Goal: Check status: Check status

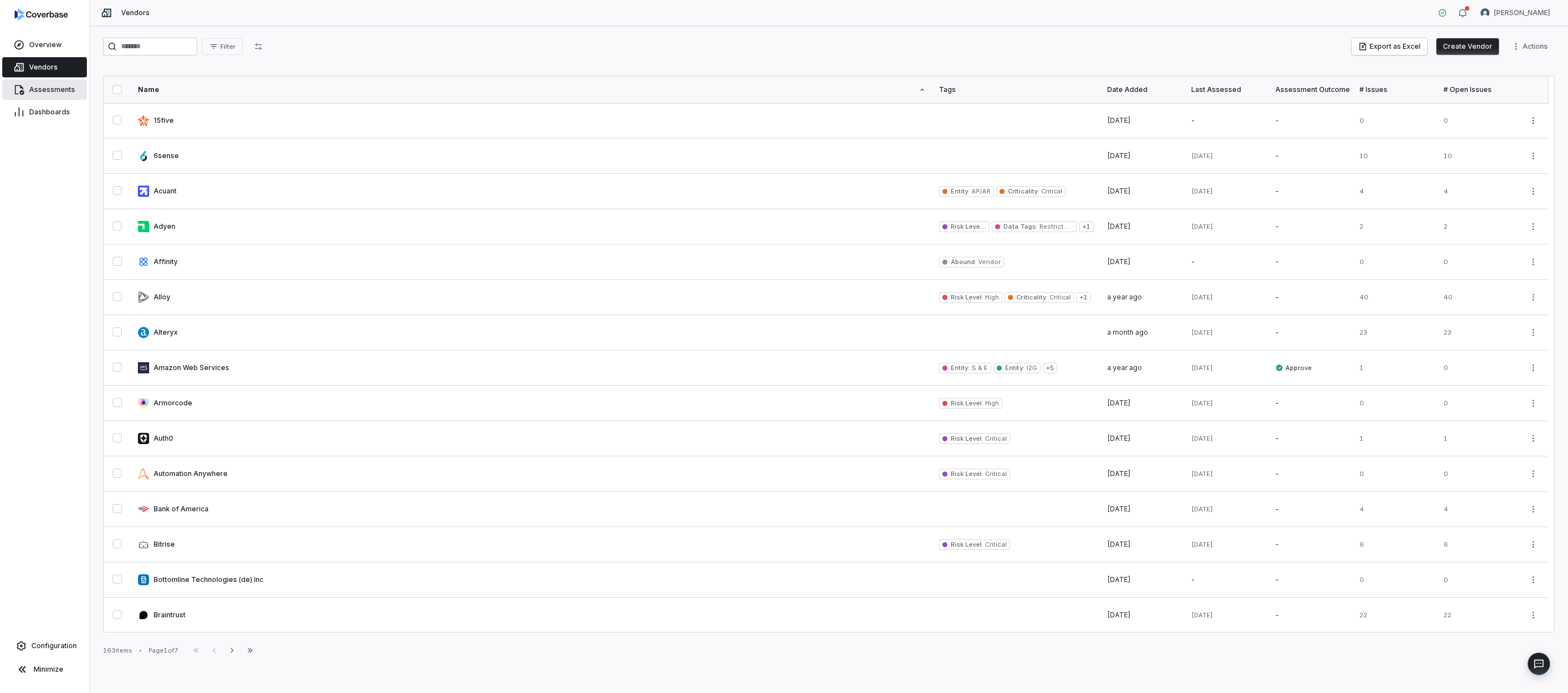
click at [35, 87] on span "Assessments" at bounding box center [52, 90] width 46 height 9
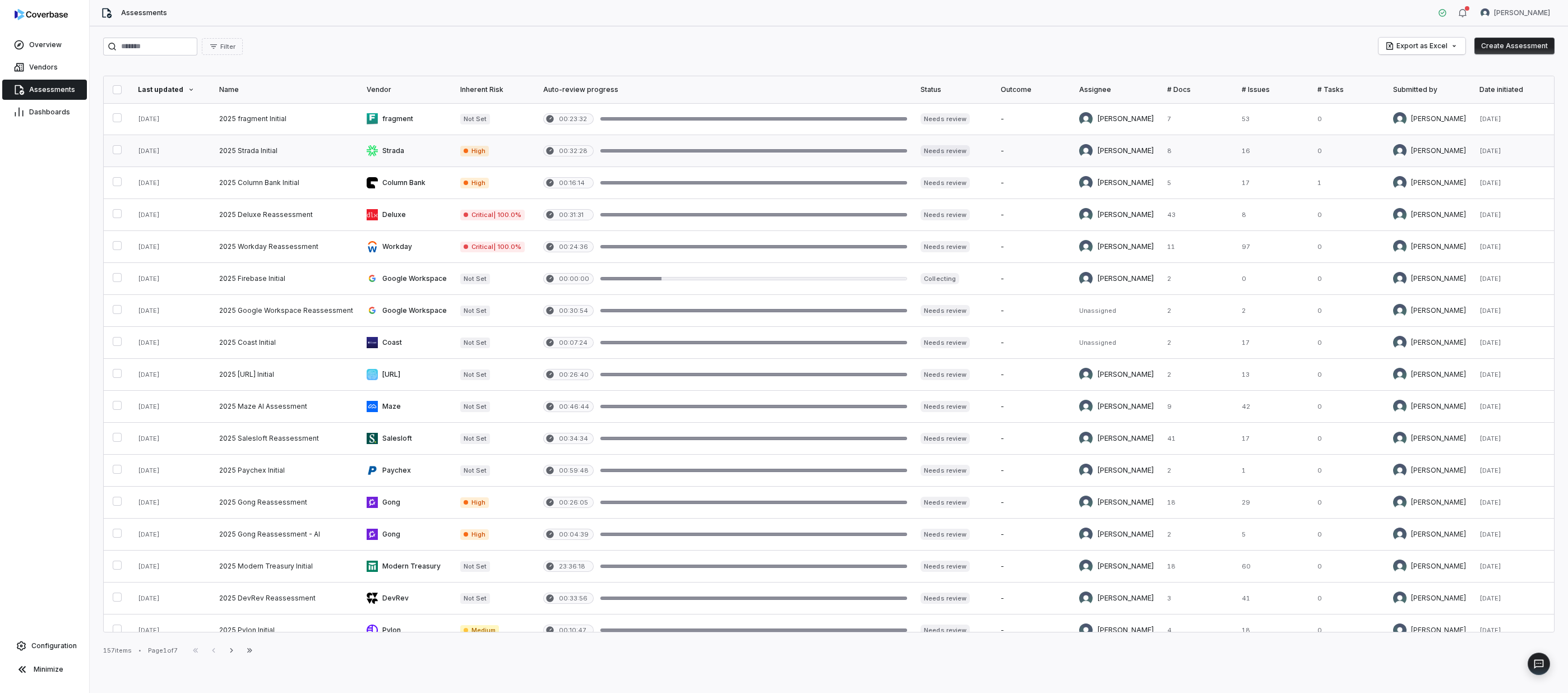
click at [387, 153] on link at bounding box center [407, 151] width 94 height 32
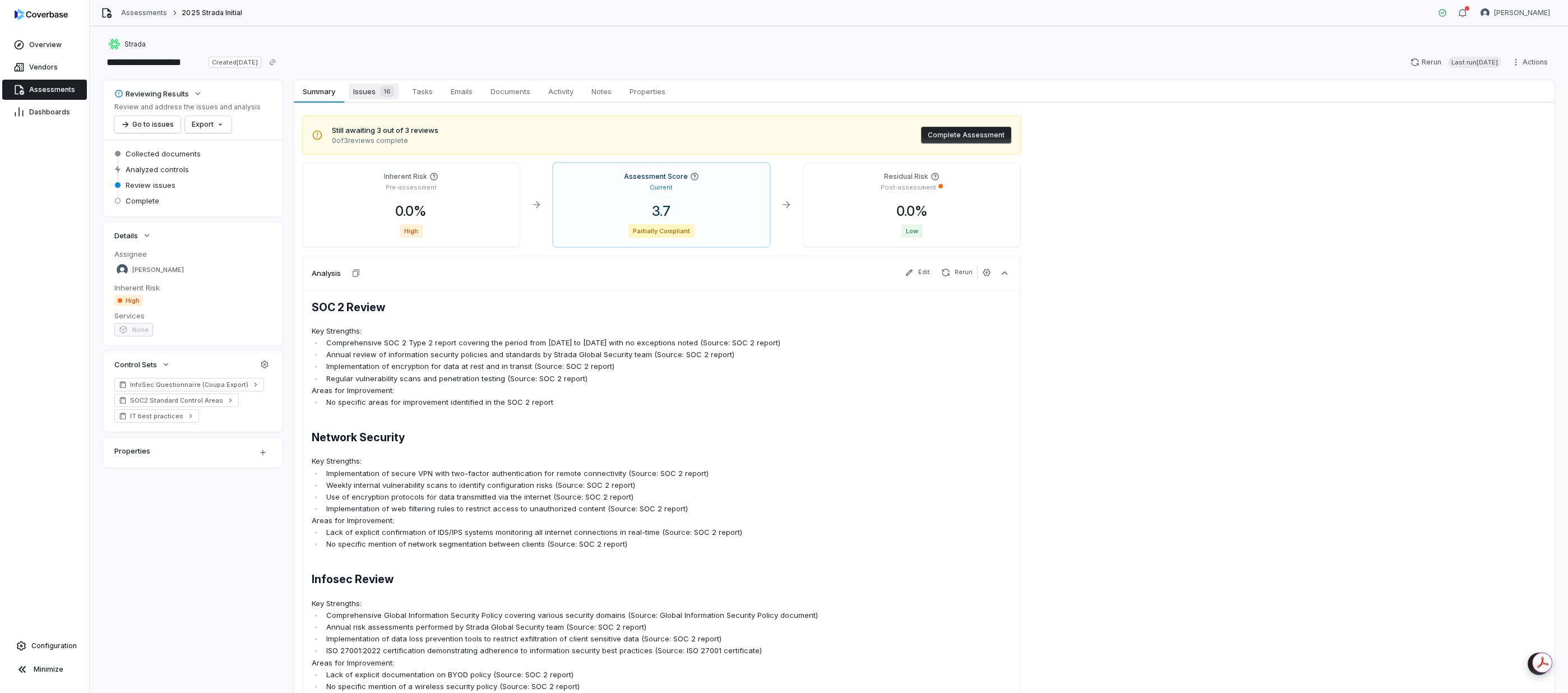
click at [370, 97] on span "Issues 16" at bounding box center [374, 91] width 50 height 16
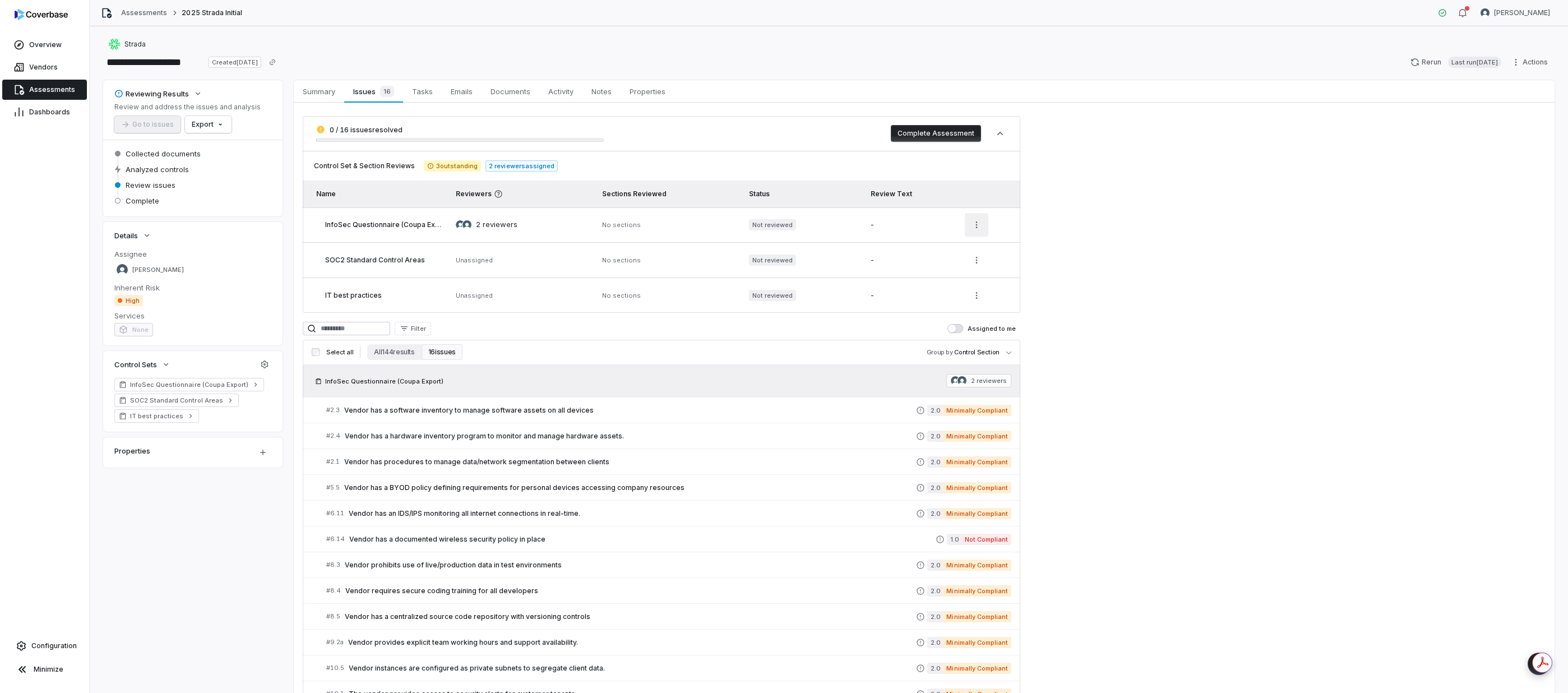
click at [780, 227] on html "**********" at bounding box center [784, 346] width 1568 height 693
click at [780, 242] on html "**********" at bounding box center [784, 346] width 1568 height 693
click at [780, 380] on span "2 reviewers" at bounding box center [989, 381] width 36 height 9
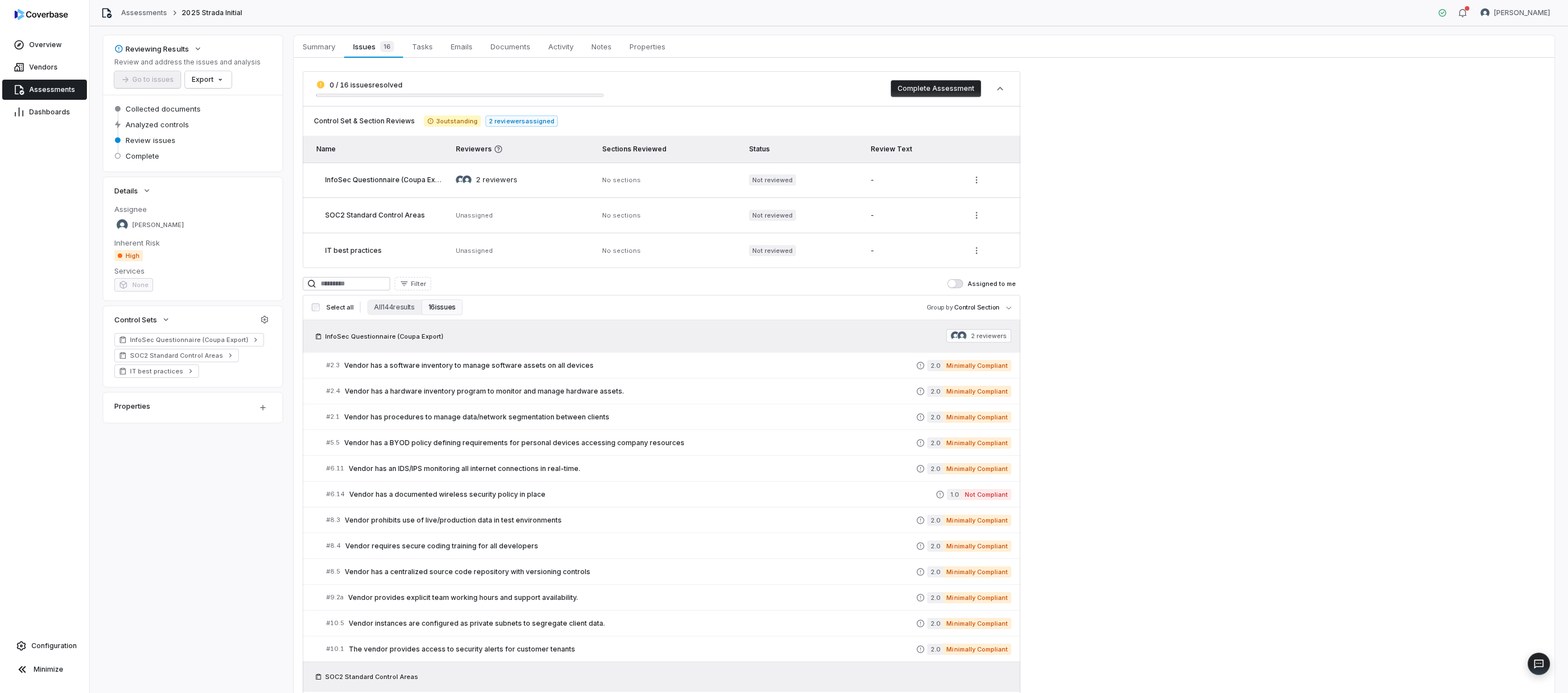
scroll to position [199, 0]
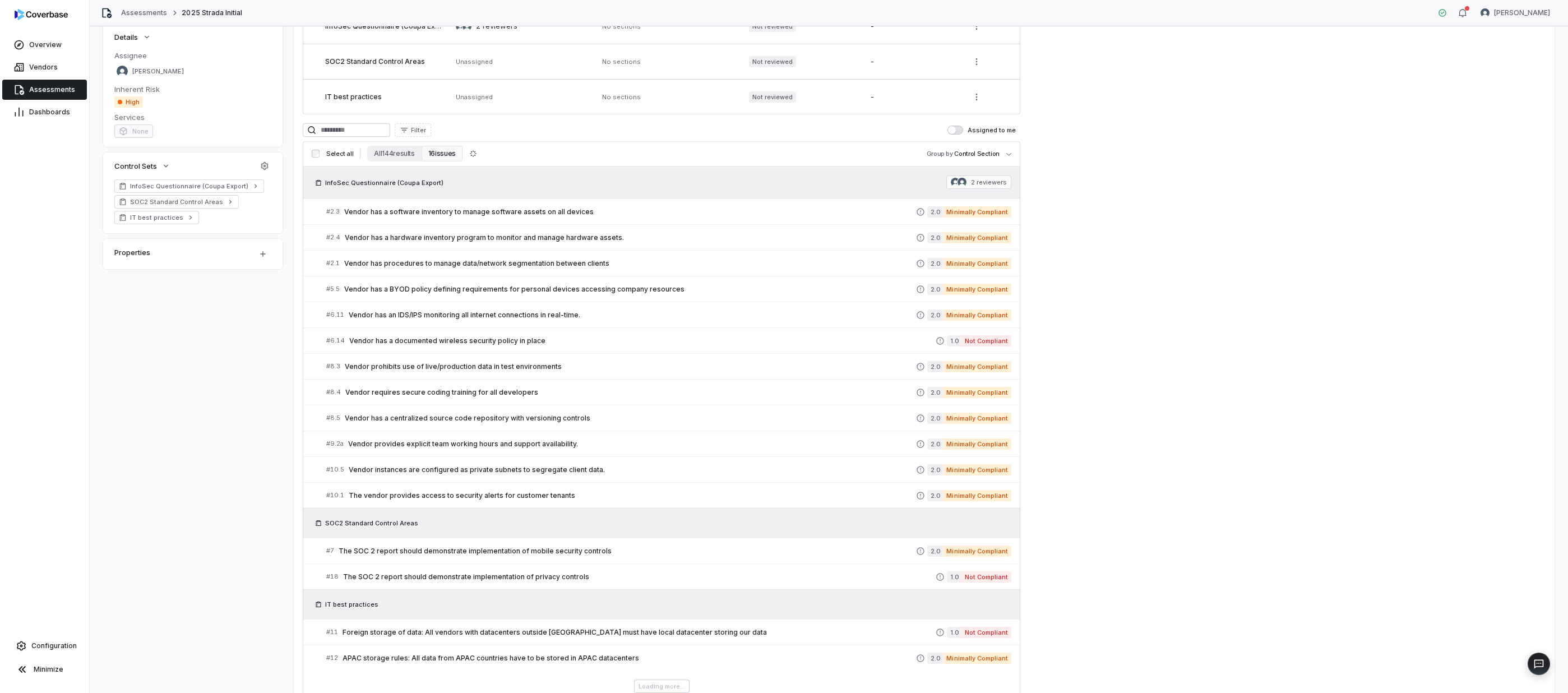
click at [762, 180] on div "InfoSec Questionnaire (Coupa Export) 2 reviewers" at bounding box center [661, 182] width 699 height 14
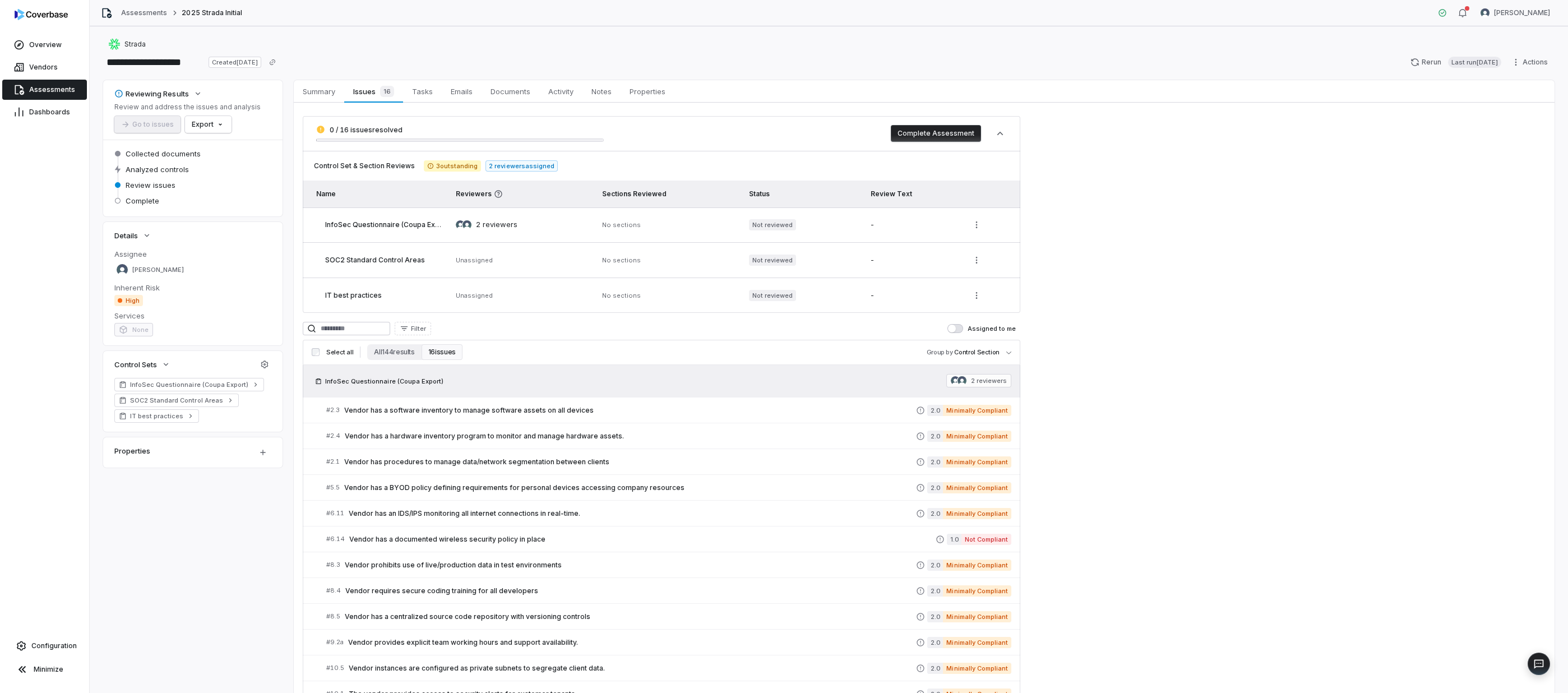
scroll to position [225, 0]
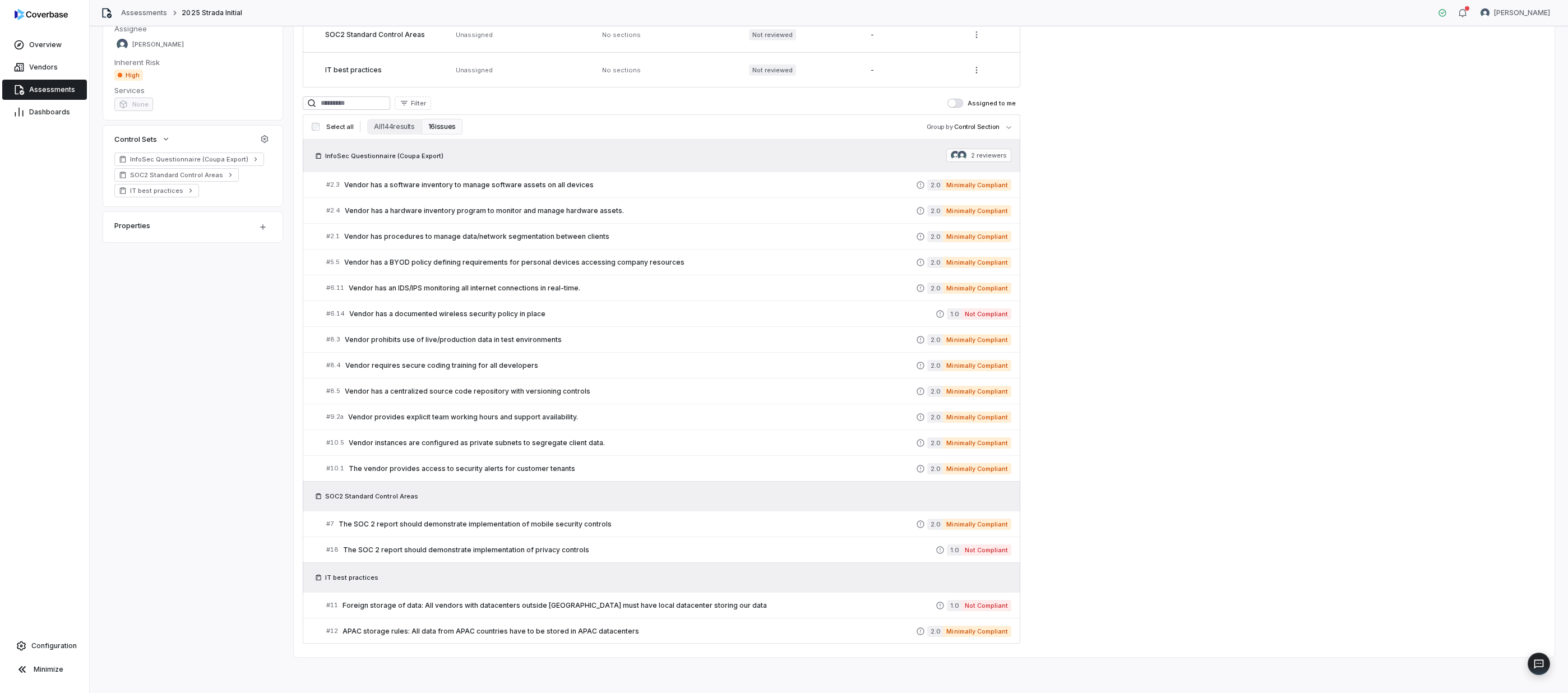
click at [780, 411] on div "SOC2 Standard Control Areas" at bounding box center [661, 496] width 699 height 11
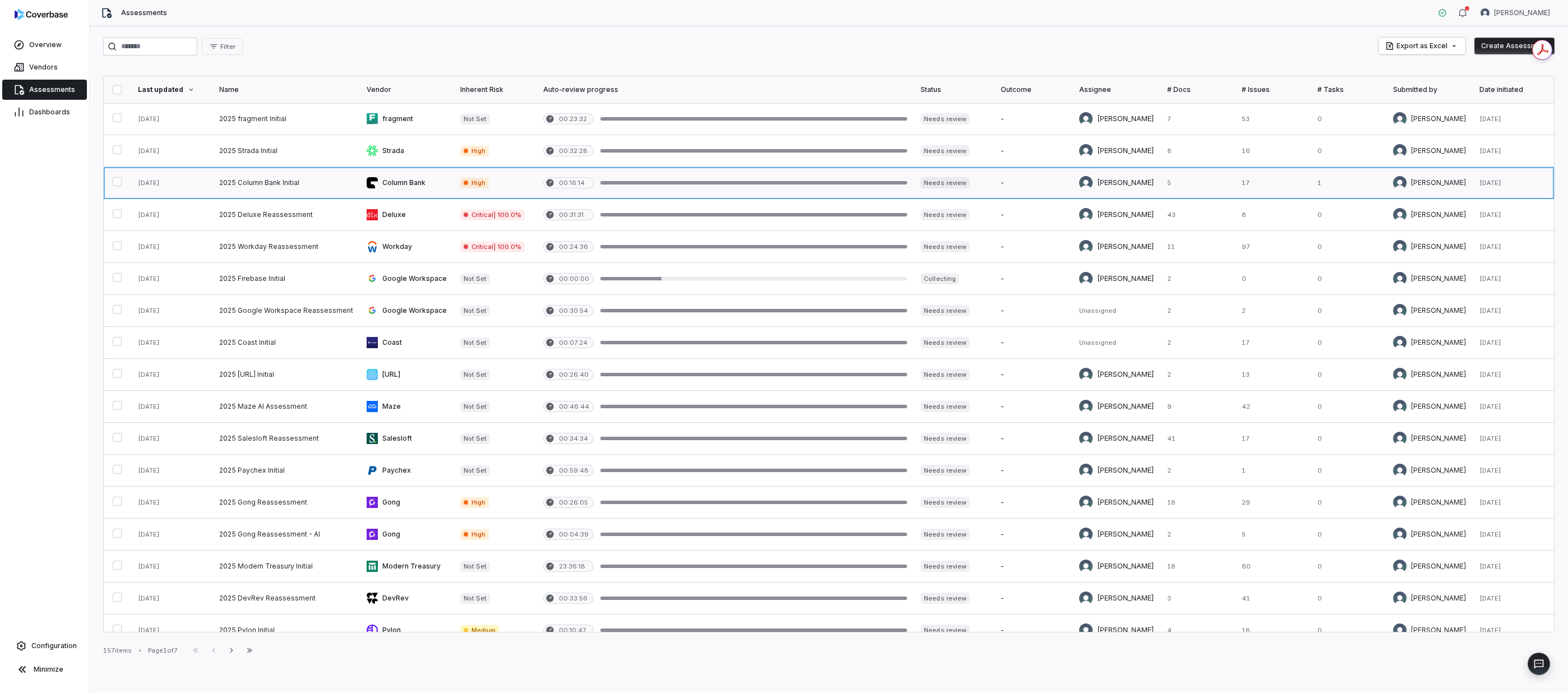
click at [295, 181] on link at bounding box center [286, 183] width 147 height 32
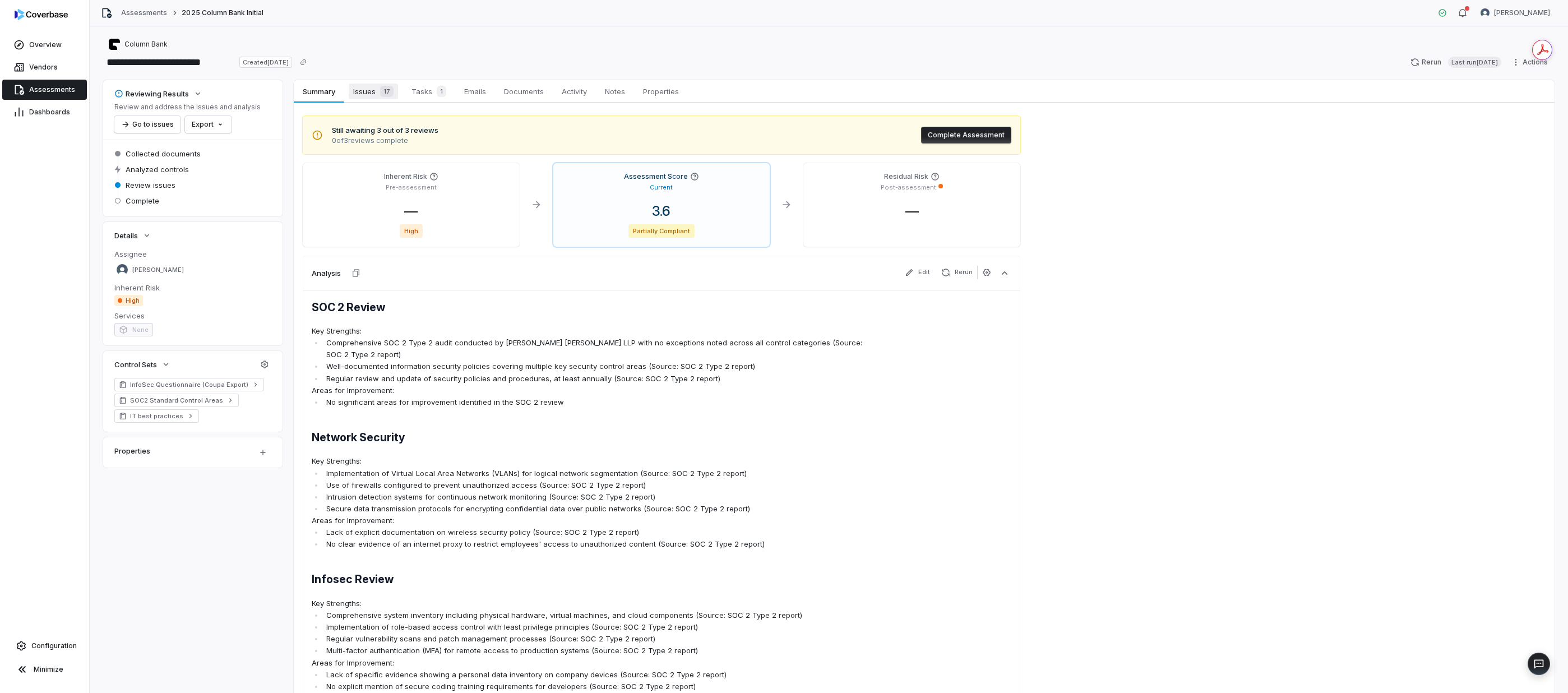
click at [362, 85] on span "Issues 17" at bounding box center [373, 91] width 49 height 16
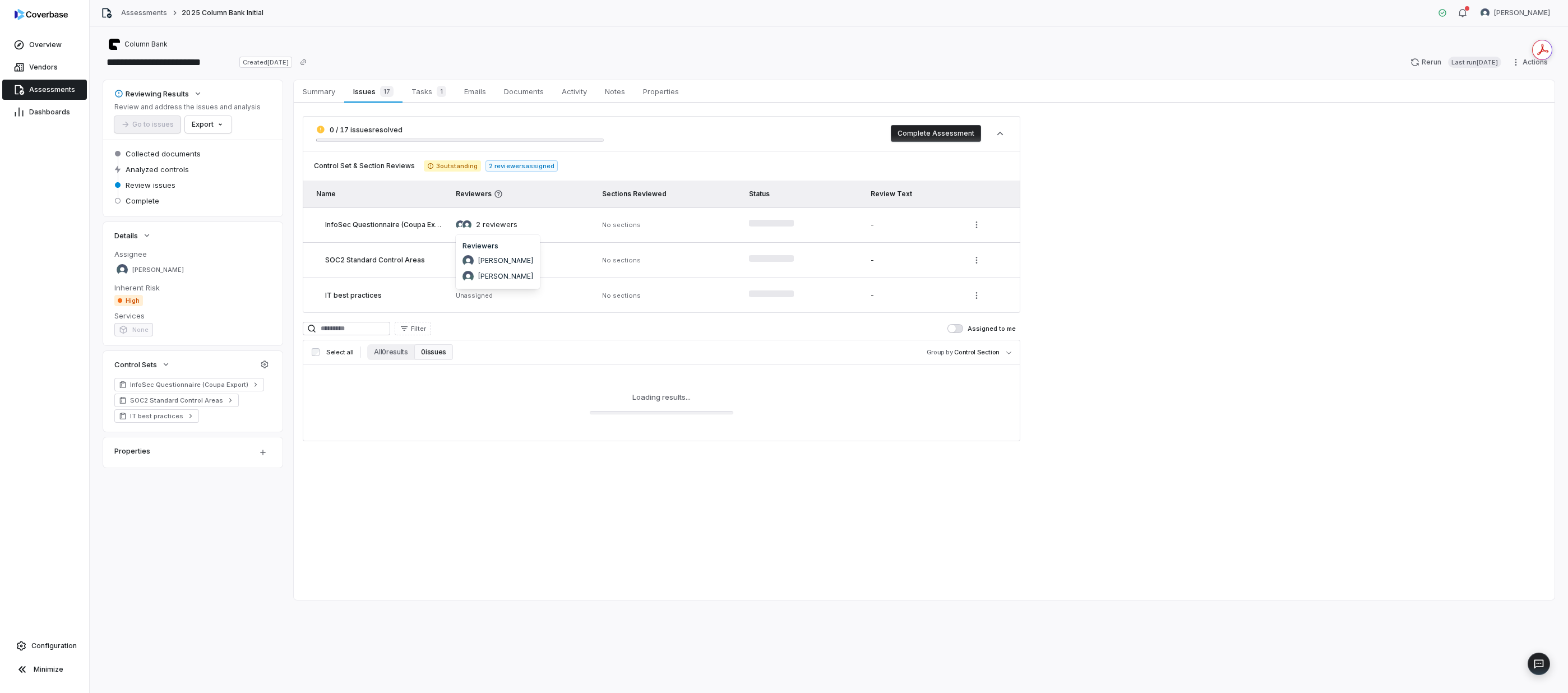
click at [502, 224] on span "2 reviewers" at bounding box center [497, 225] width 41 height 11
click at [558, 224] on div "2 reviewers" at bounding box center [522, 225] width 133 height 11
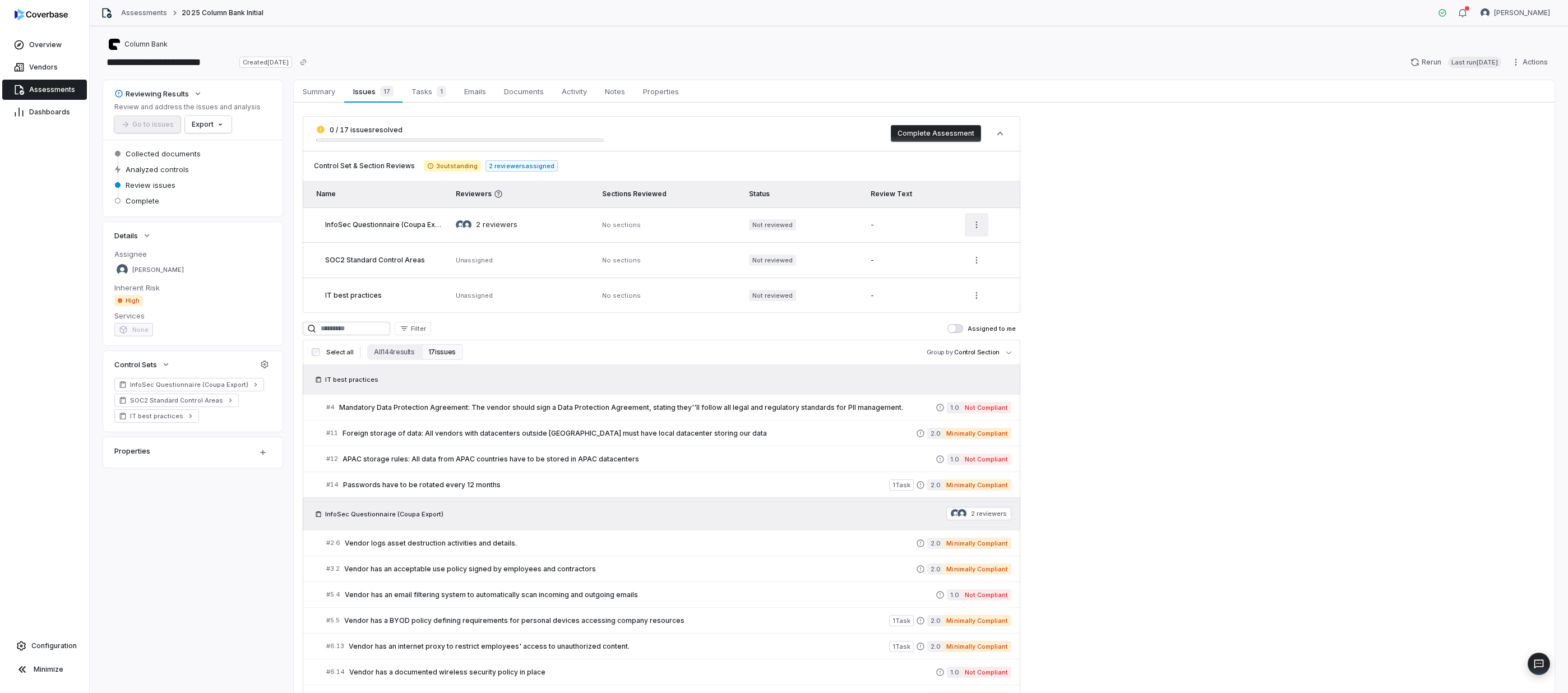
click at [780, 223] on html "**********" at bounding box center [784, 346] width 1568 height 693
click at [780, 247] on div "Review" at bounding box center [940, 252] width 99 height 18
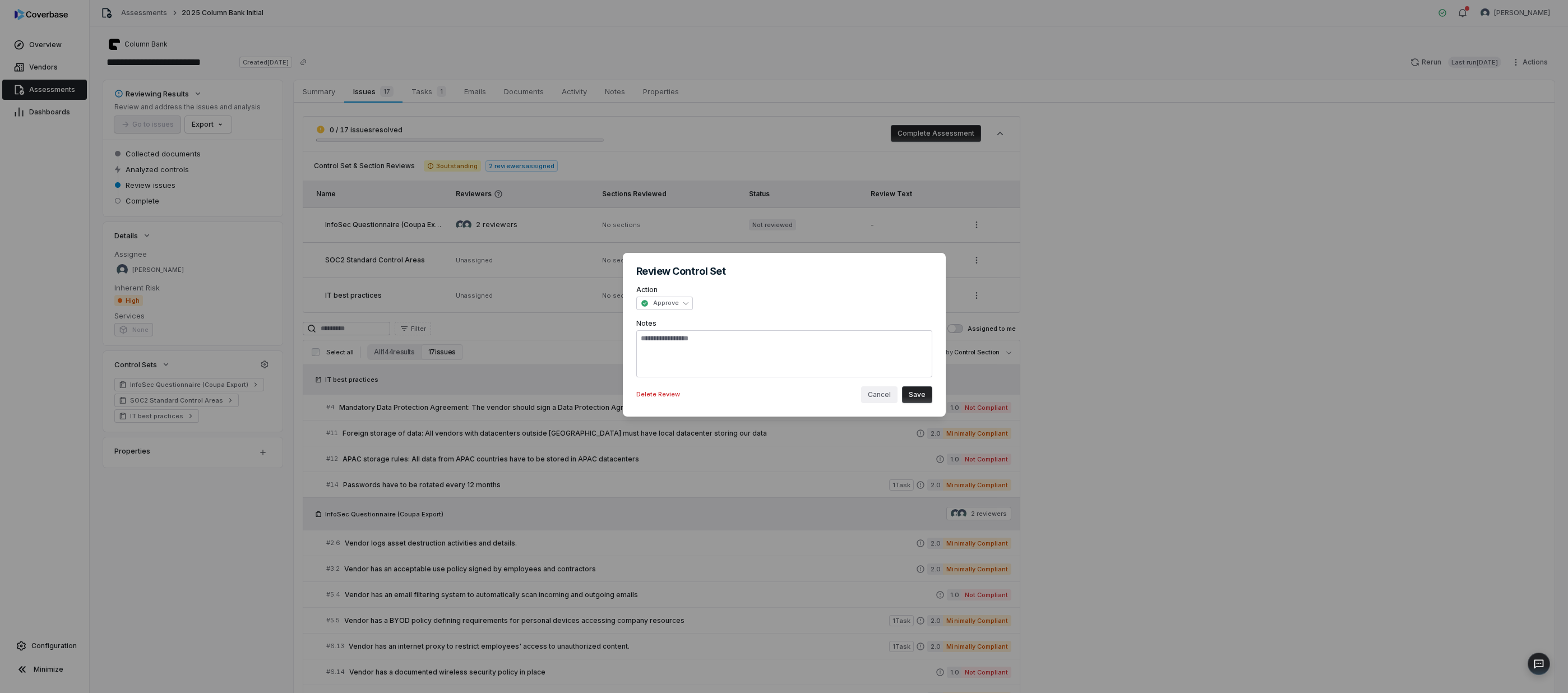
click at [780, 393] on button "Cancel" at bounding box center [880, 395] width 37 height 17
type textarea "*"
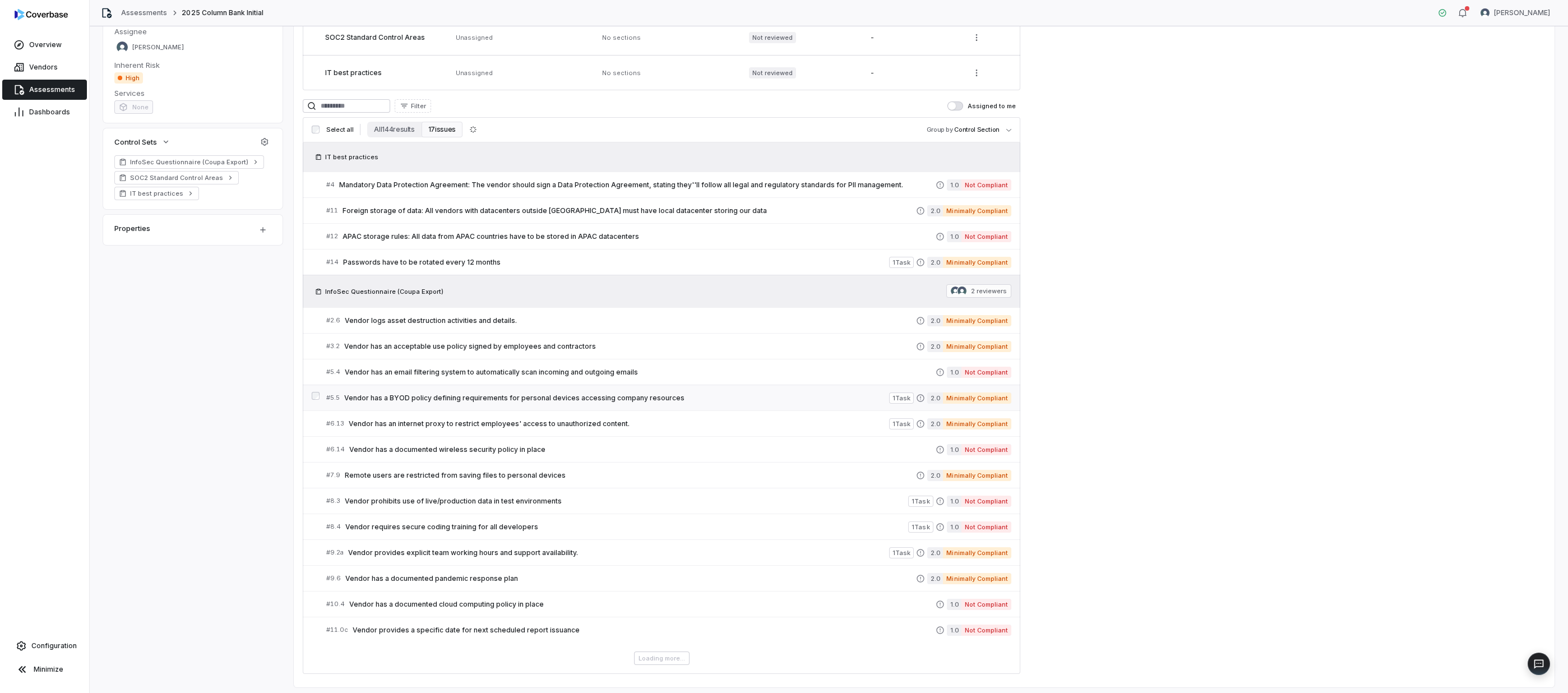
scroll to position [253, 0]
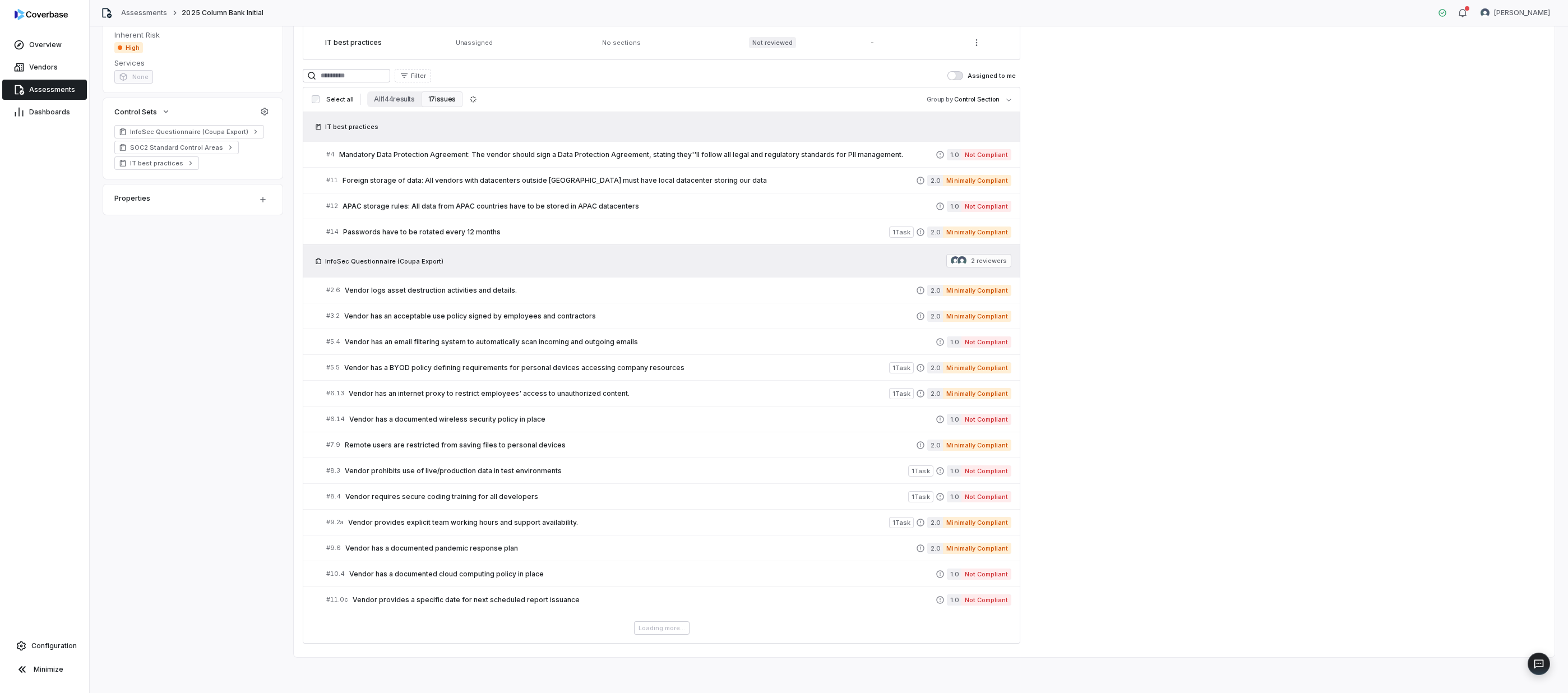
click at [780, 79] on button "Assigned to me" at bounding box center [955, 76] width 16 height 9
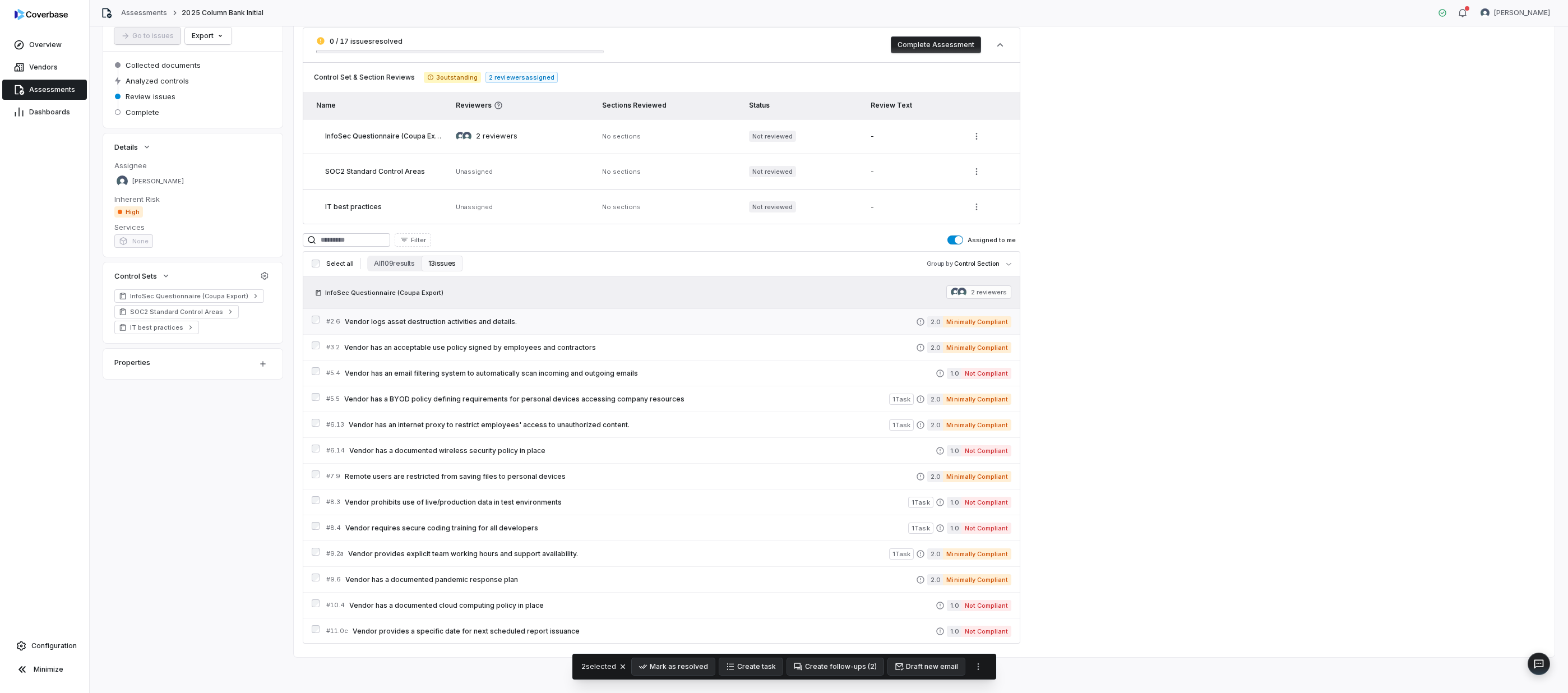
scroll to position [89, 0]
click at [780, 411] on button "Create follow-ups ( 2 )" at bounding box center [835, 667] width 96 height 17
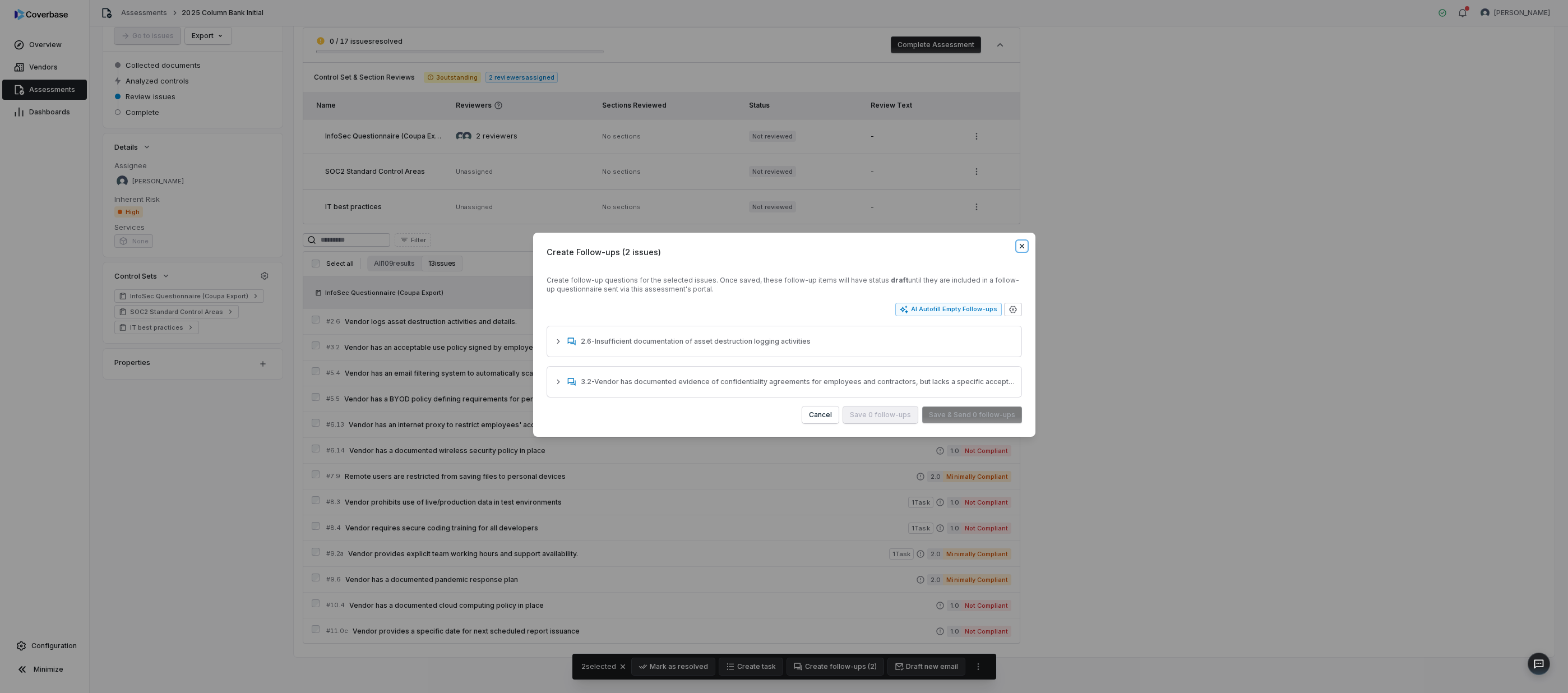
click at [780, 242] on icon "button" at bounding box center [1022, 246] width 9 height 9
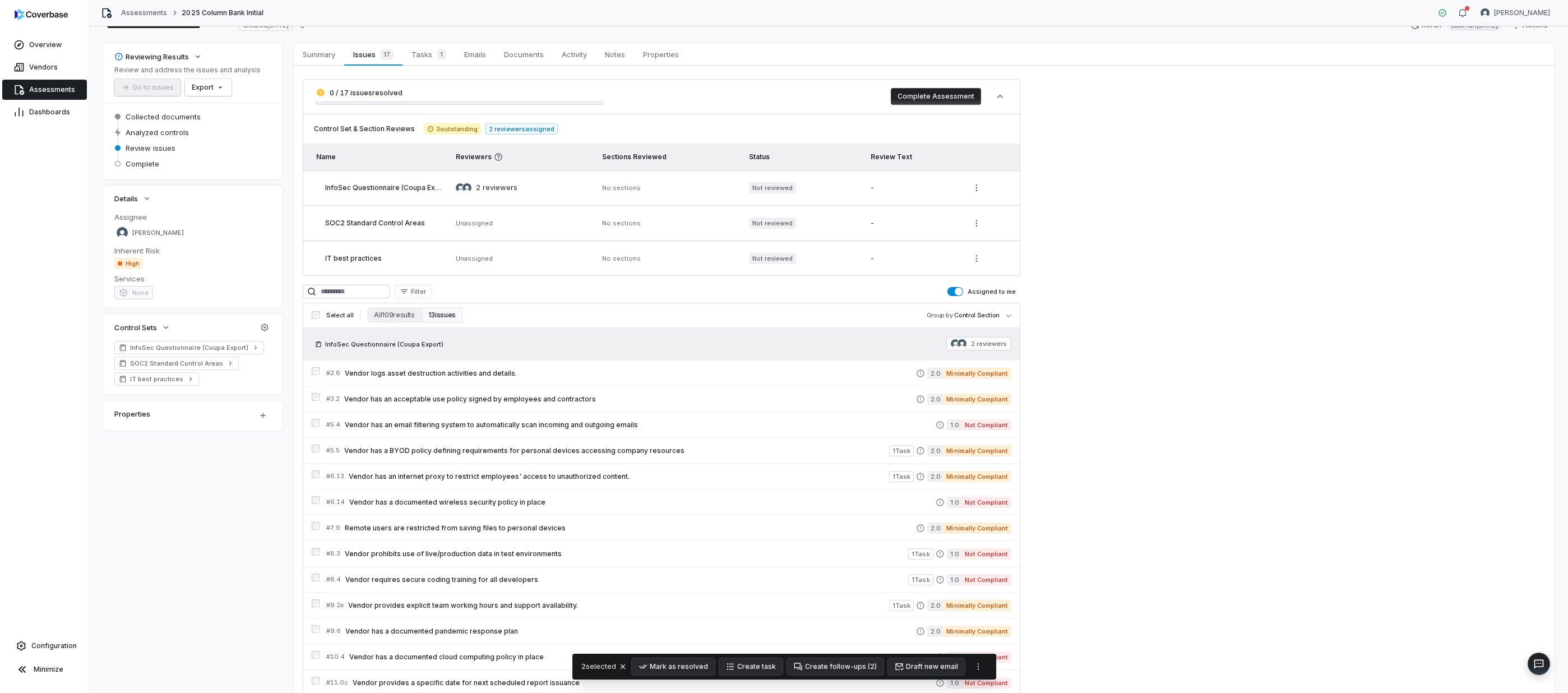
scroll to position [0, 0]
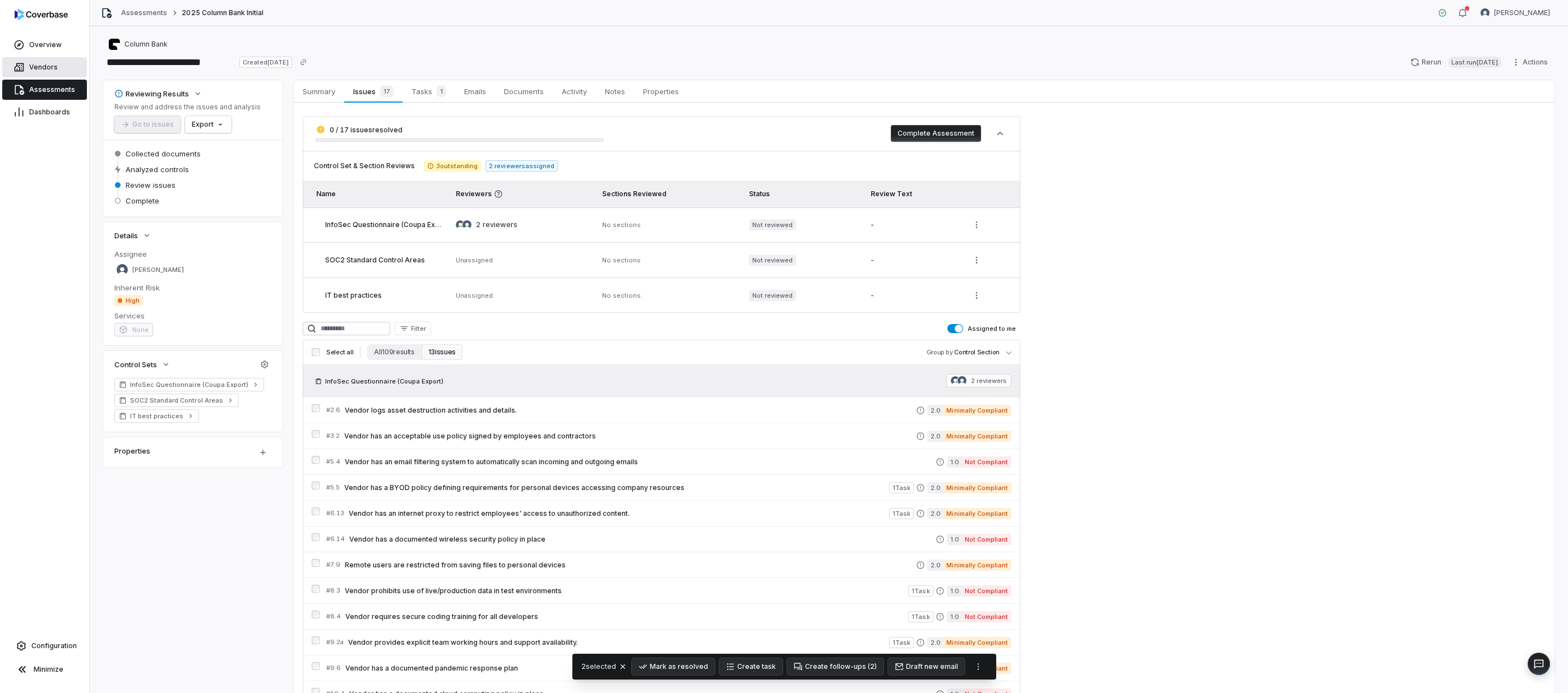
click at [37, 62] on link "Vendors" at bounding box center [44, 67] width 85 height 20
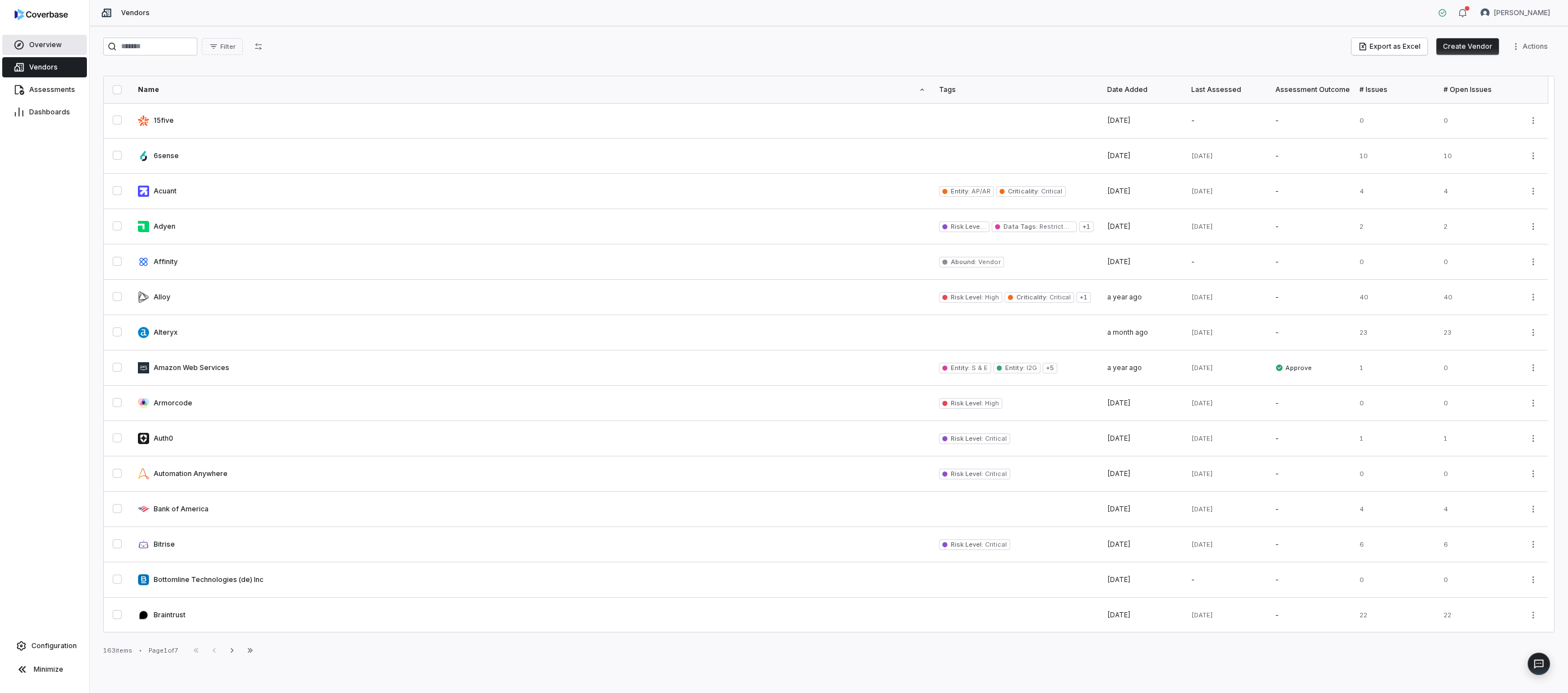
click at [54, 51] on link "Overview" at bounding box center [44, 44] width 85 height 20
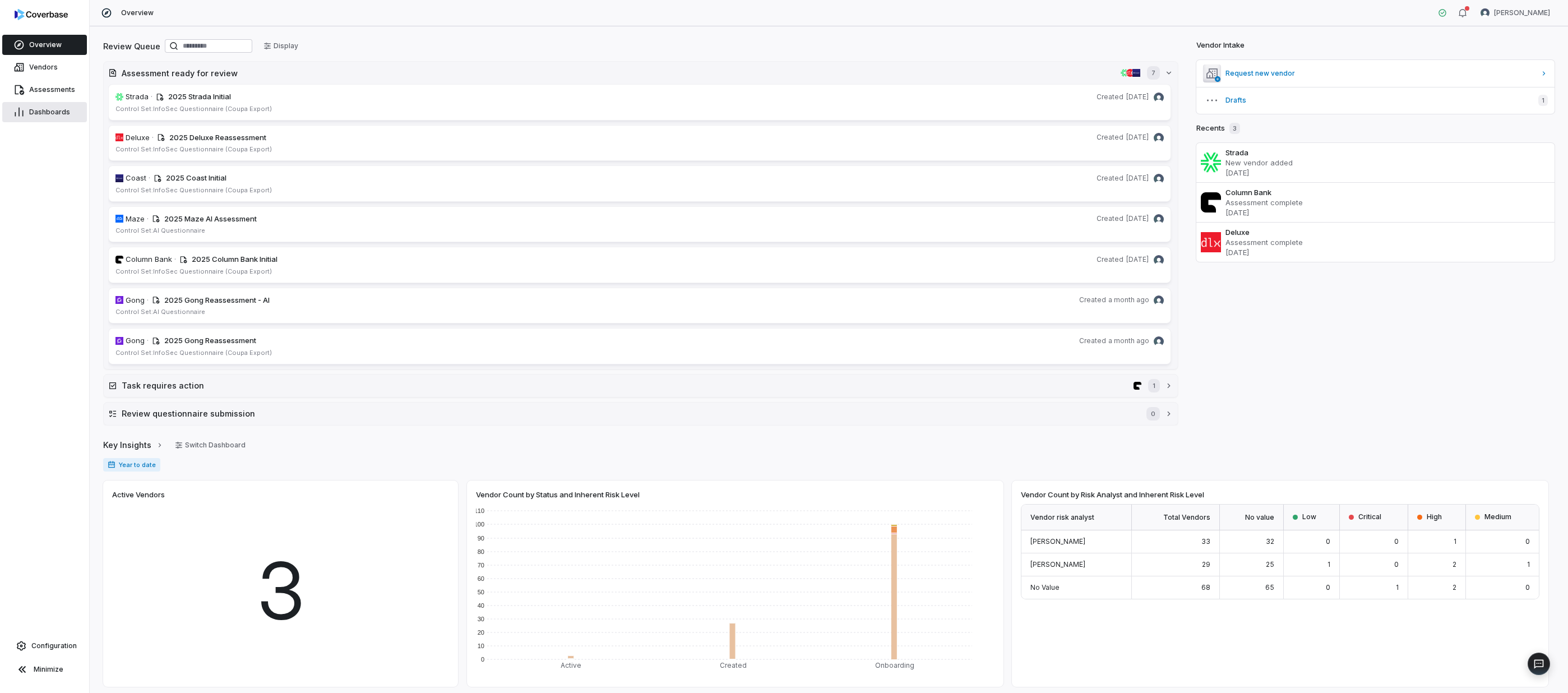
click at [44, 111] on span "Dashboards" at bounding box center [49, 112] width 41 height 9
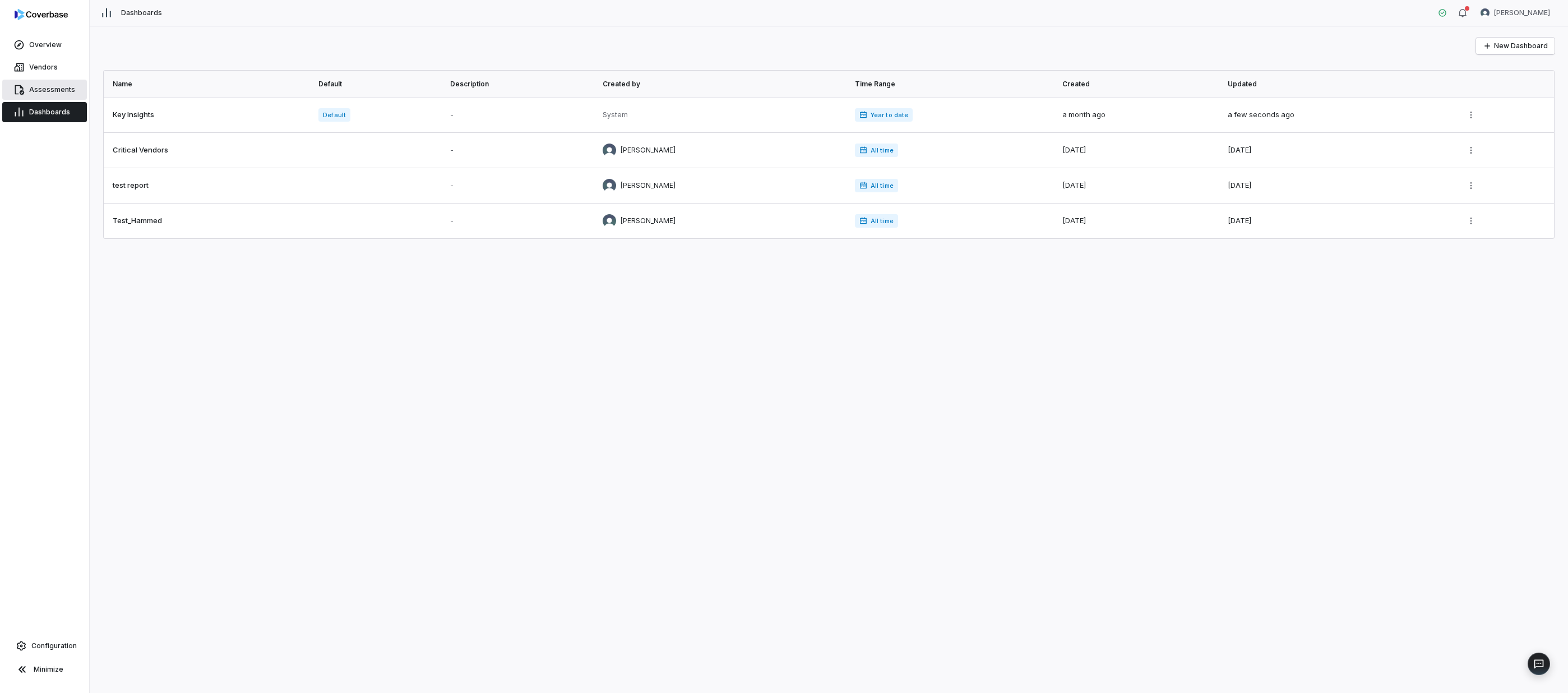
click at [66, 92] on span "Assessments" at bounding box center [52, 90] width 46 height 9
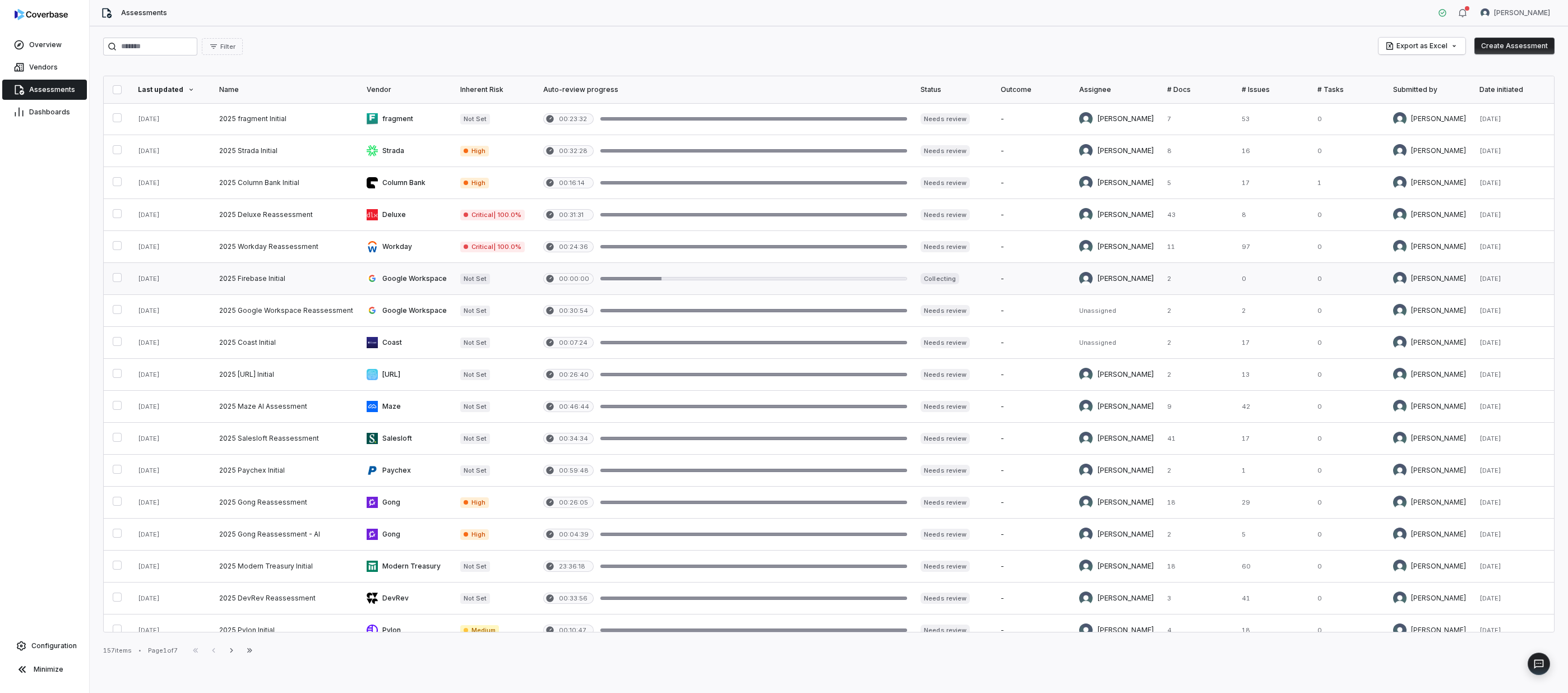
click at [721, 280] on div at bounding box center [754, 279] width 307 height 4
click at [732, 275] on link at bounding box center [725, 279] width 378 height 32
